Goal: Navigation & Orientation: Go to known website

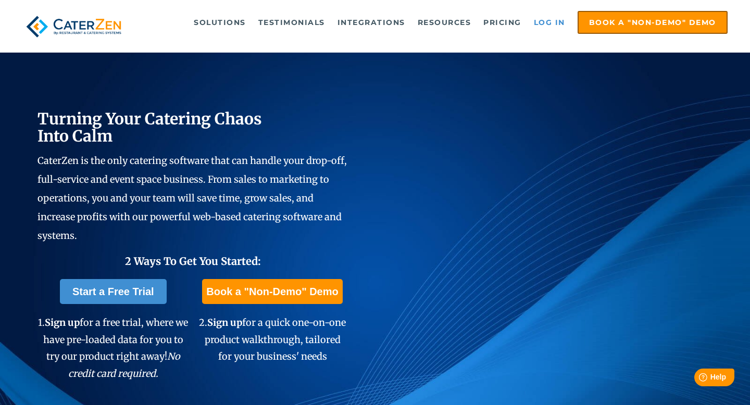
click at [555, 21] on link "Log in" at bounding box center [550, 22] width 42 height 21
click at [548, 20] on link "Log in" at bounding box center [550, 22] width 42 height 21
click at [542, 26] on link "Log in" at bounding box center [550, 22] width 42 height 21
